Goal: Check status: Check status

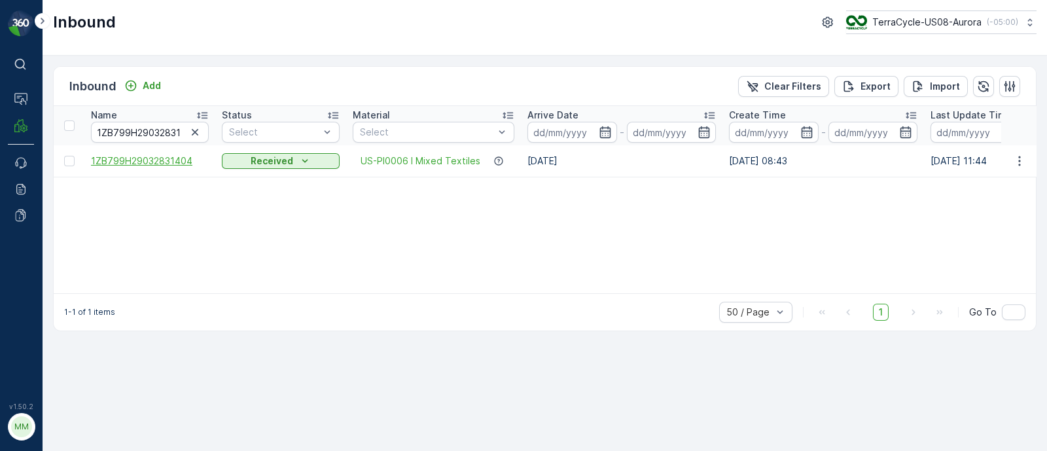
click at [183, 163] on span "1ZB799H29032831404" at bounding box center [150, 160] width 118 height 13
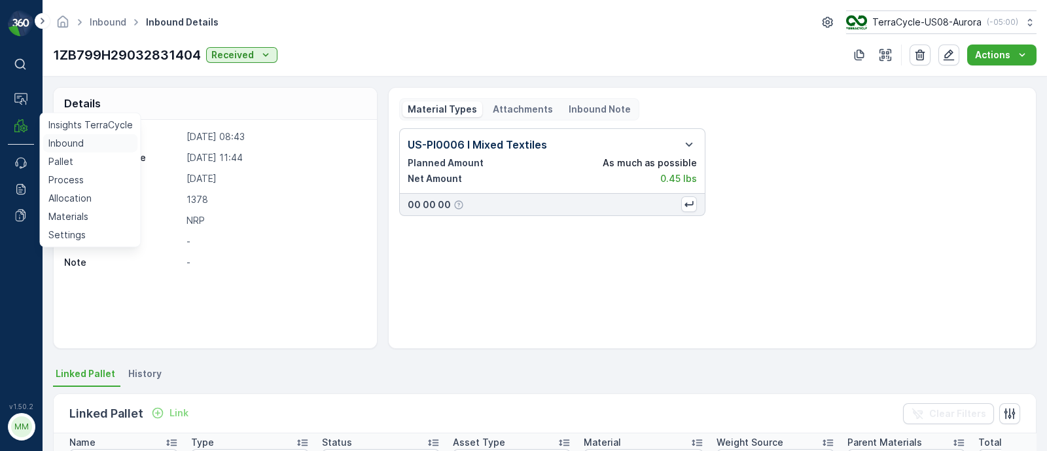
drag, startPoint x: 64, startPoint y: 158, endPoint x: 127, endPoint y: 137, distance: 66.2
click at [64, 158] on p "Pallet" at bounding box center [60, 161] width 25 height 13
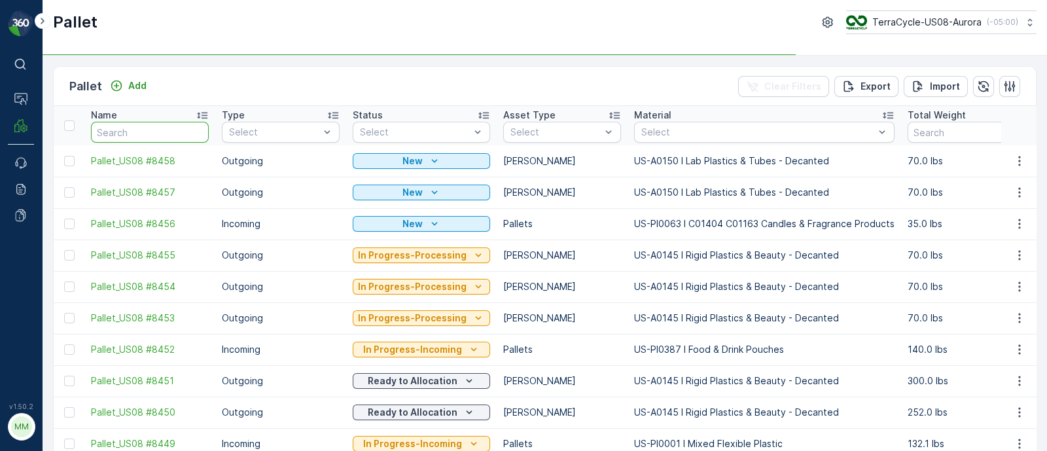
click at [133, 126] on input "text" at bounding box center [150, 132] width 118 height 21
type input "8294"
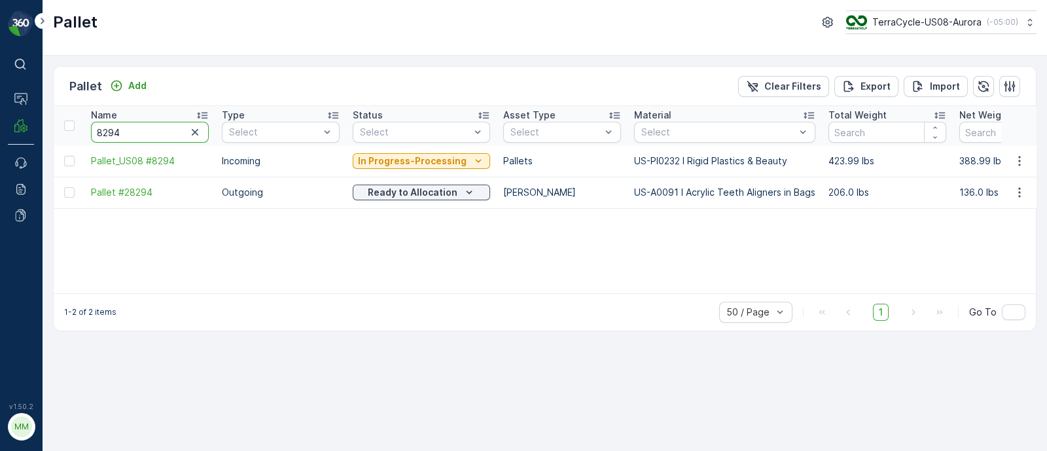
drag, startPoint x: 141, startPoint y: 128, endPoint x: 84, endPoint y: 137, distance: 57.6
click at [84, 137] on th "Name 8294" at bounding box center [149, 125] width 131 height 39
type input "8160"
